Goal: Information Seeking & Learning: Learn about a topic

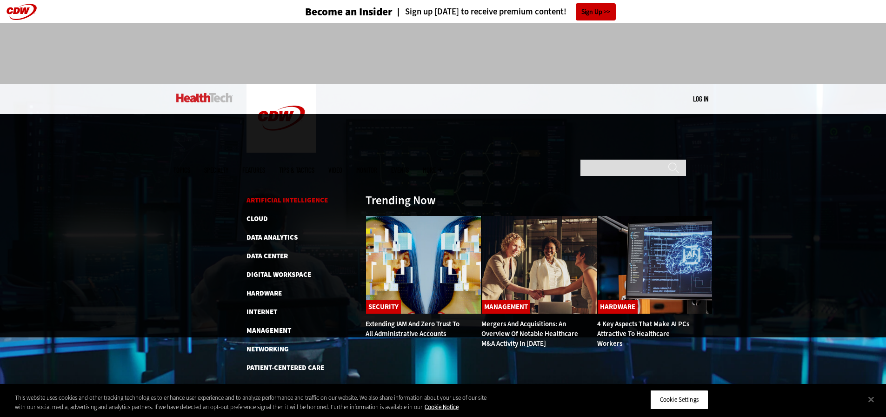
click at [266, 195] on link "Artificial Intelligence" at bounding box center [286, 199] width 81 height 9
click at [270, 270] on link "Digital Workspace" at bounding box center [278, 274] width 65 height 9
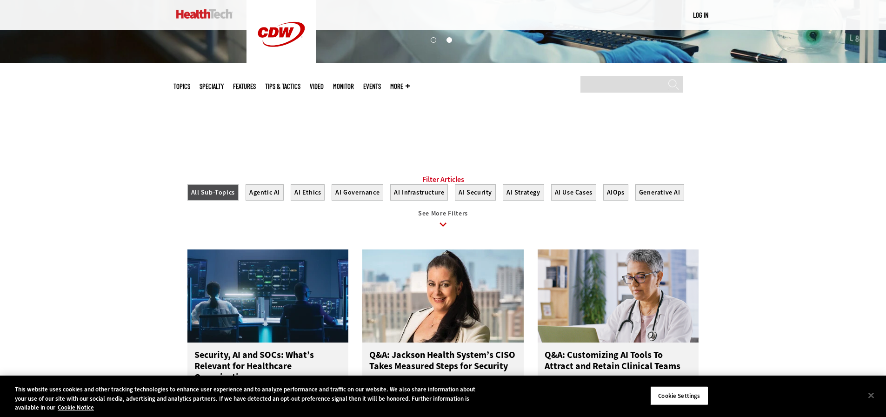
scroll to position [372, 0]
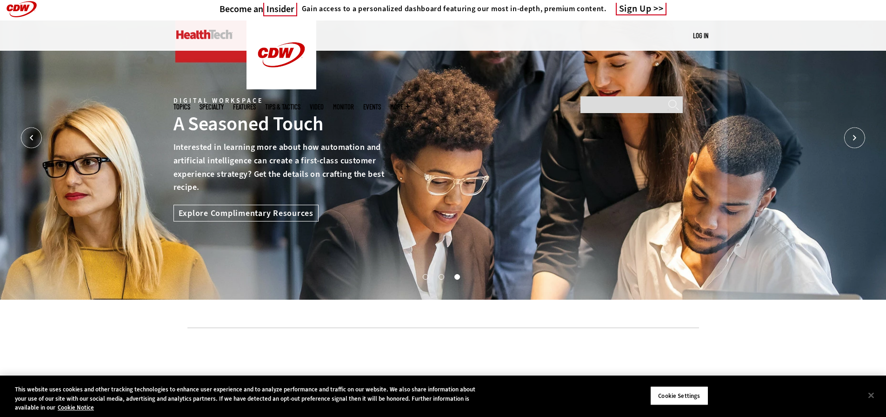
scroll to position [279, 0]
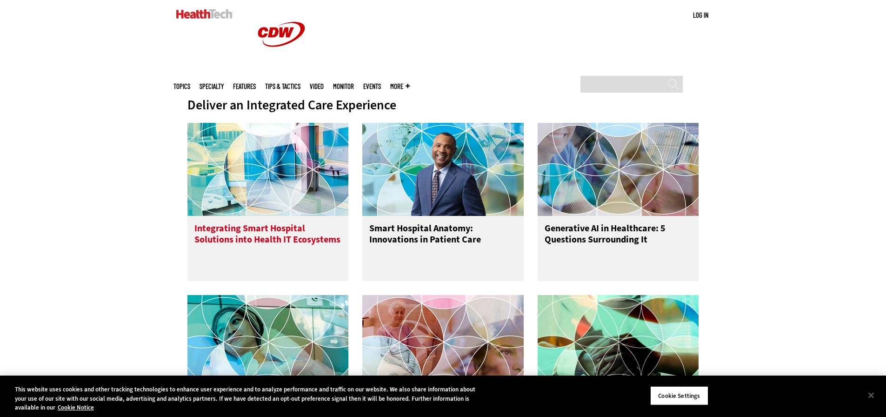
scroll to position [419, 0]
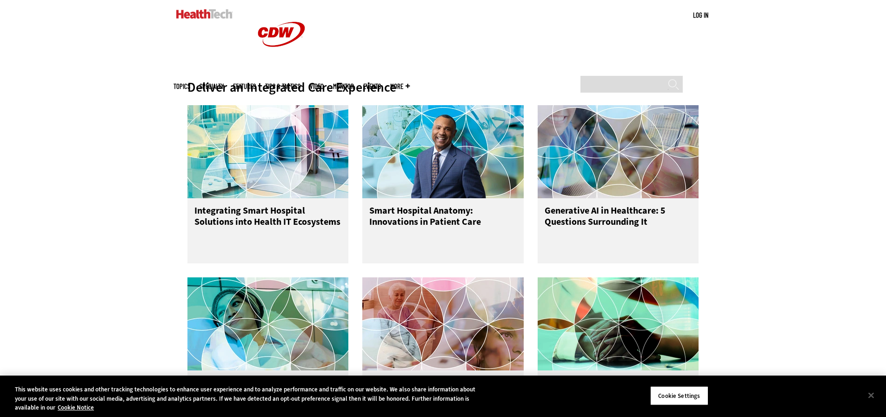
scroll to position [372, 0]
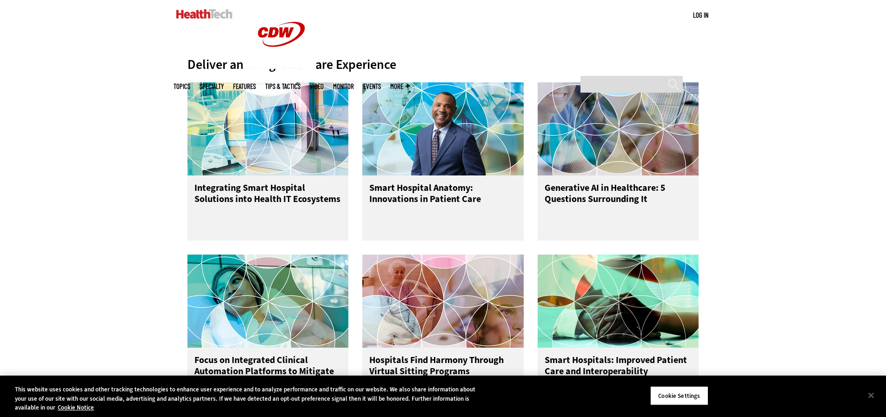
click at [121, 127] on div "Deliver an Integrated Care Experience Integrating Smart Hospital Solutions into…" at bounding box center [443, 229] width 886 height 396
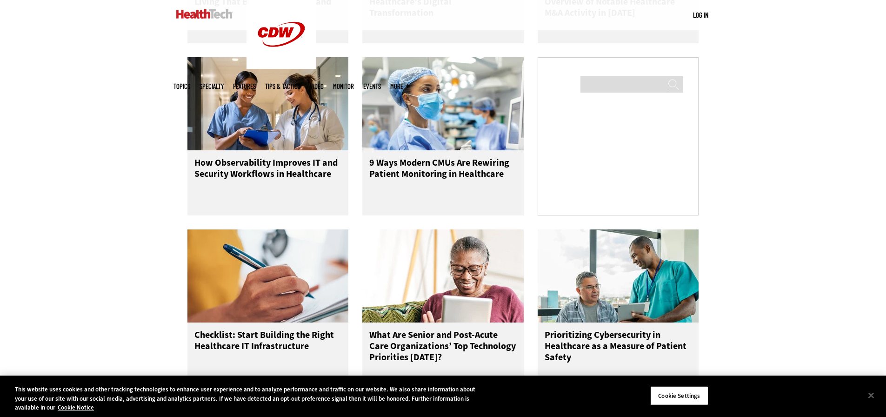
scroll to position [1395, 0]
